Goal: Find contact information: Find contact information

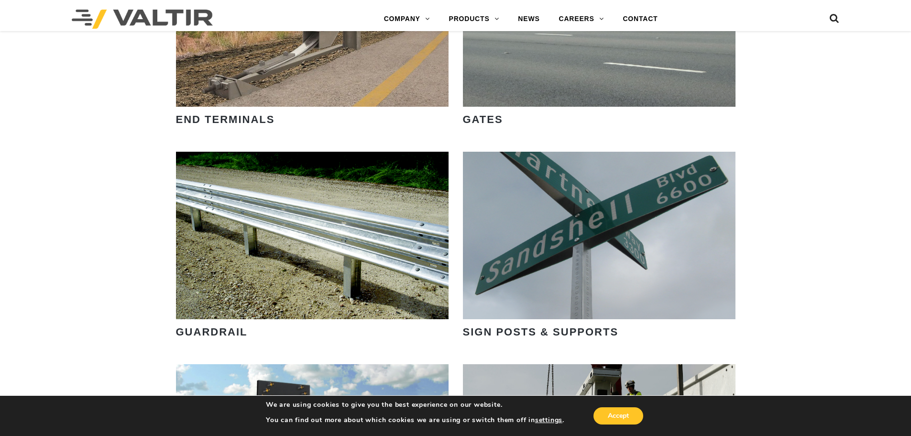
scroll to position [1052, 0]
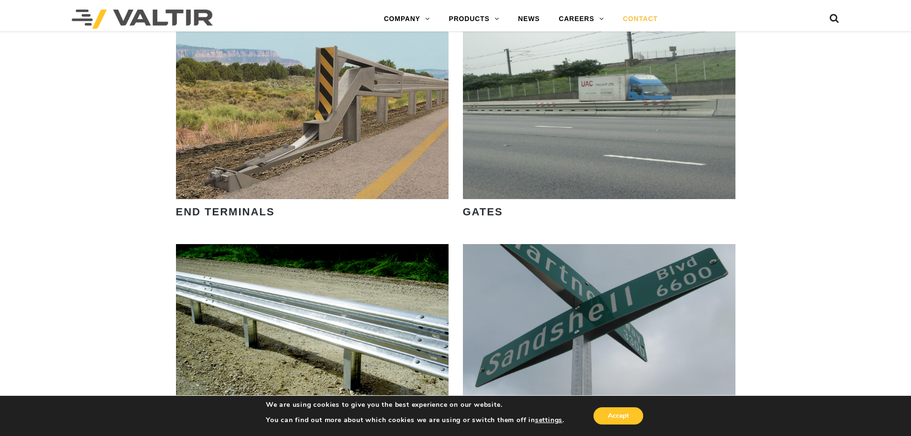
click at [631, 17] on link "CONTACT" at bounding box center [640, 19] width 54 height 19
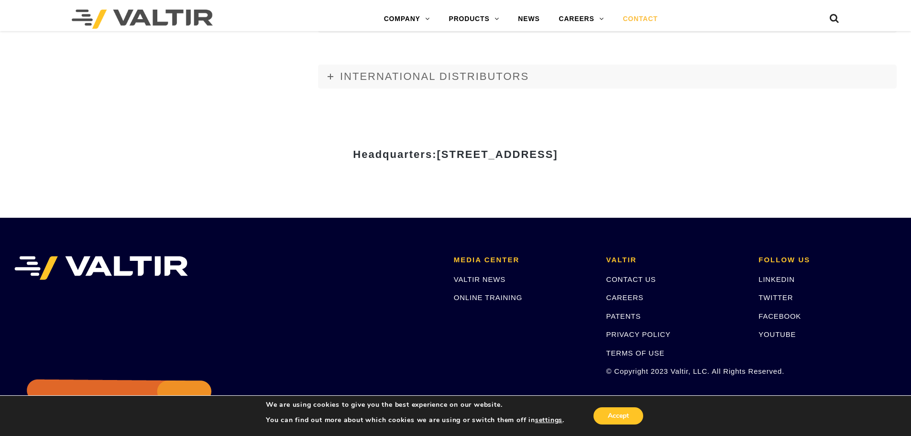
scroll to position [1332, 0]
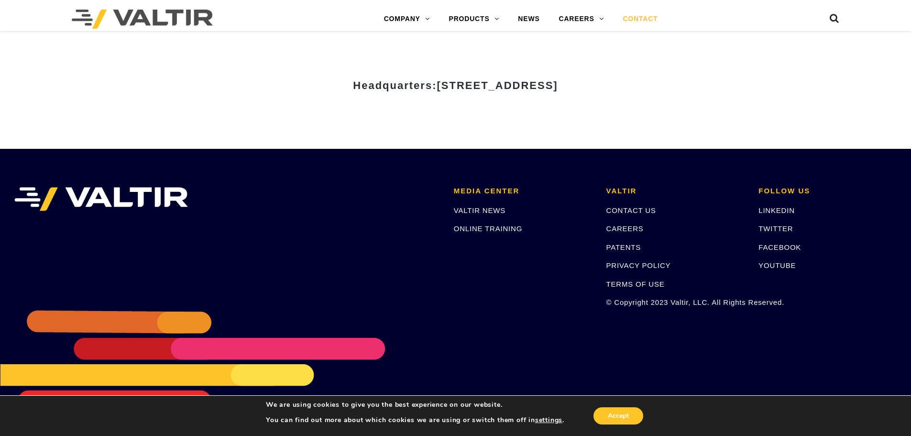
click at [554, 97] on div "Headquarters: [STREET_ADDRESS]" at bounding box center [456, 89] width 574 height 33
click at [437, 84] on span "[STREET_ADDRESS]" at bounding box center [497, 85] width 121 height 12
drag, startPoint x: 343, startPoint y: 85, endPoint x: 656, endPoint y: 91, distance: 312.3
click at [656, 91] on h3 "Headquarters: [STREET_ADDRESS]" at bounding box center [455, 85] width 559 height 11
copy span "[STREET_ADDRESS]"
